Goal: Information Seeking & Learning: Understand process/instructions

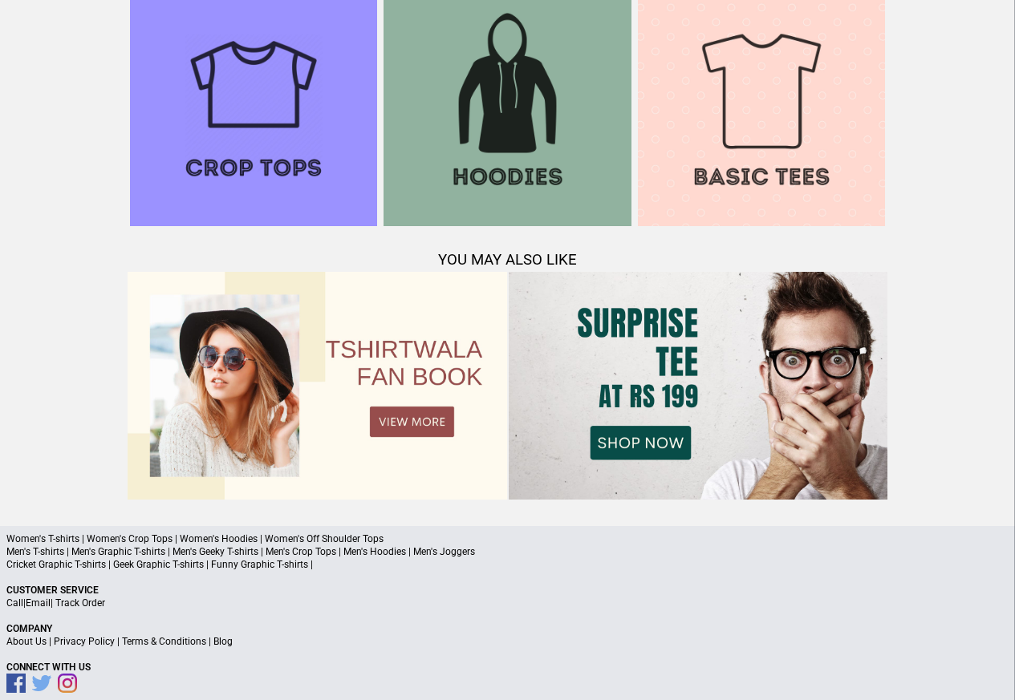
scroll to position [1549, 0]
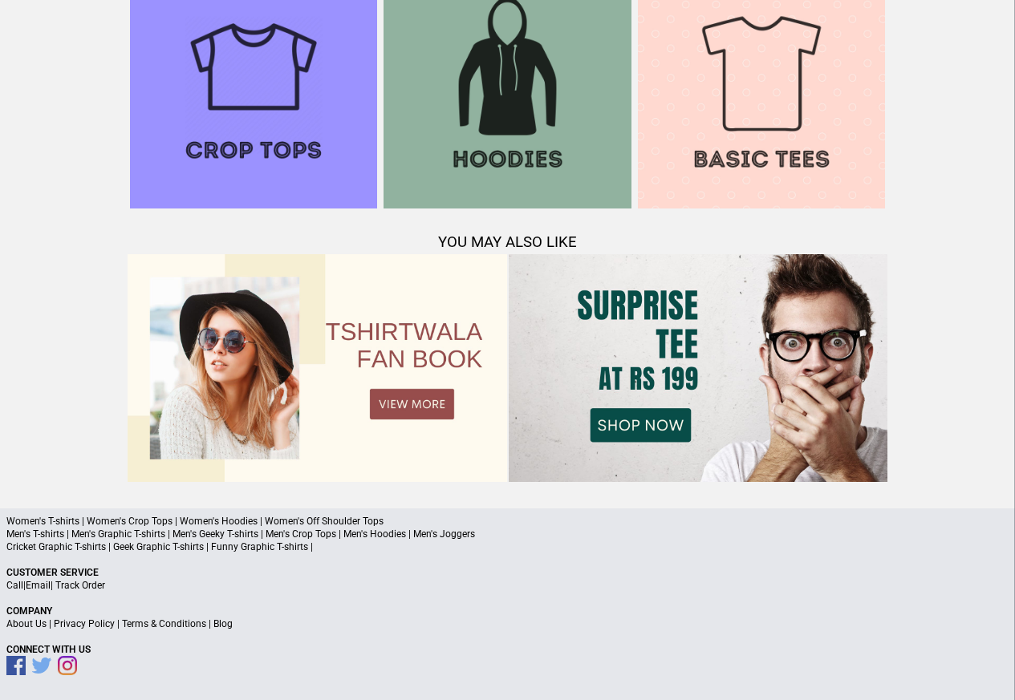
click at [92, 625] on link "Privacy Policy" at bounding box center [84, 624] width 61 height 11
